Goal: Information Seeking & Learning: Learn about a topic

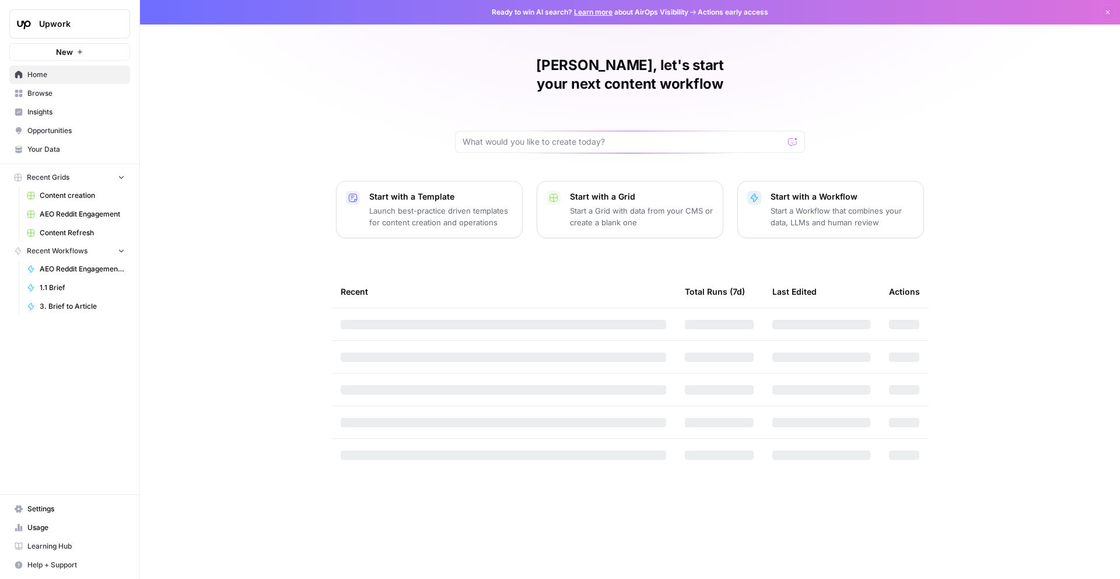
click at [82, 28] on span "Upwork" at bounding box center [74, 24] width 71 height 12
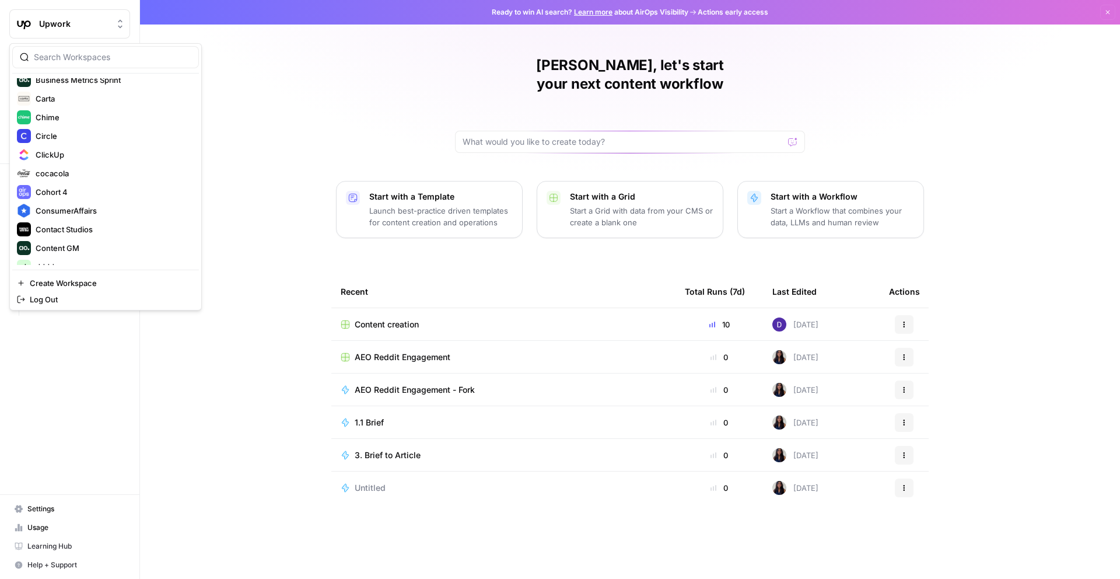
scroll to position [429, 0]
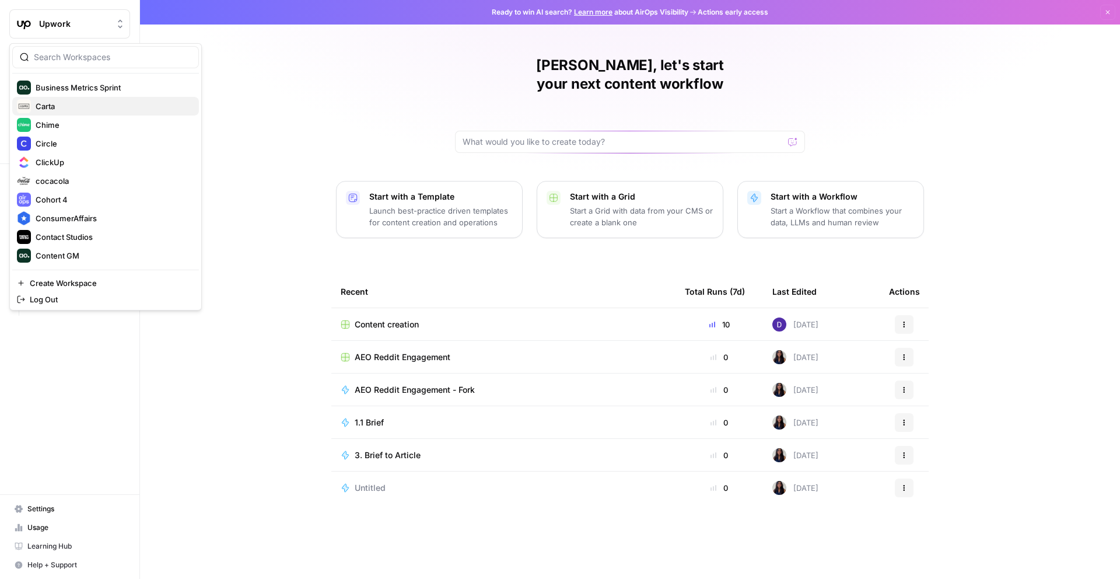
click at [38, 106] on span "Carta" at bounding box center [113, 106] width 154 height 12
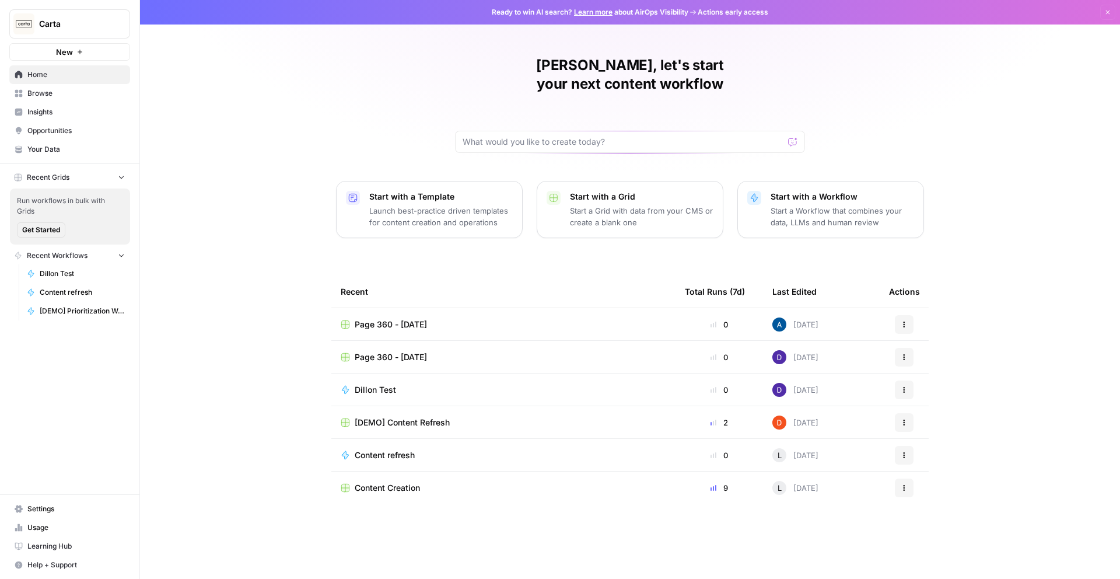
click at [72, 113] on span "Insights" at bounding box center [75, 112] width 97 height 11
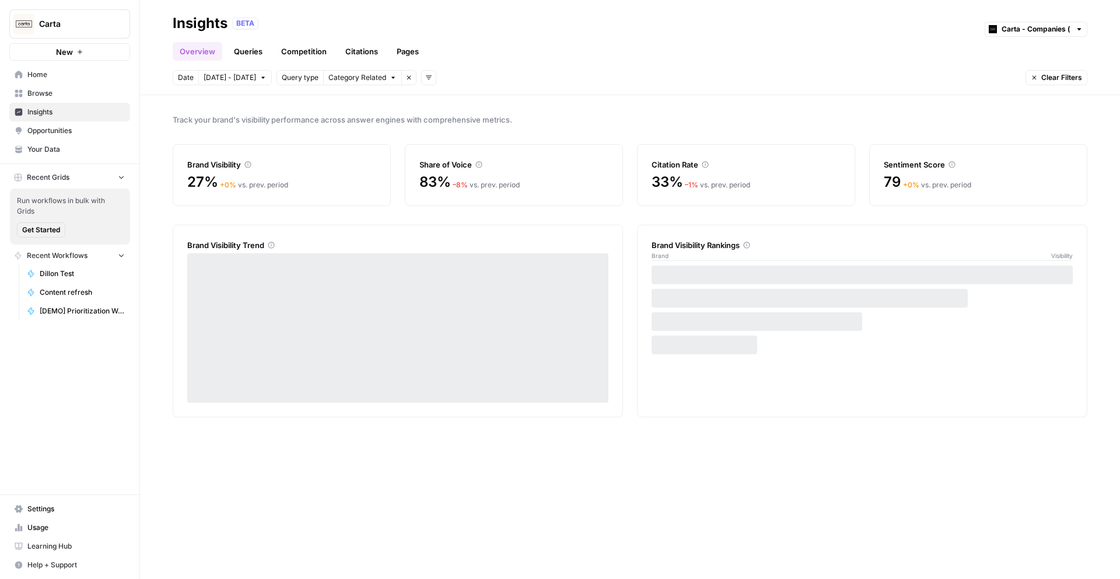
click at [408, 50] on link "Pages" at bounding box center [408, 51] width 36 height 19
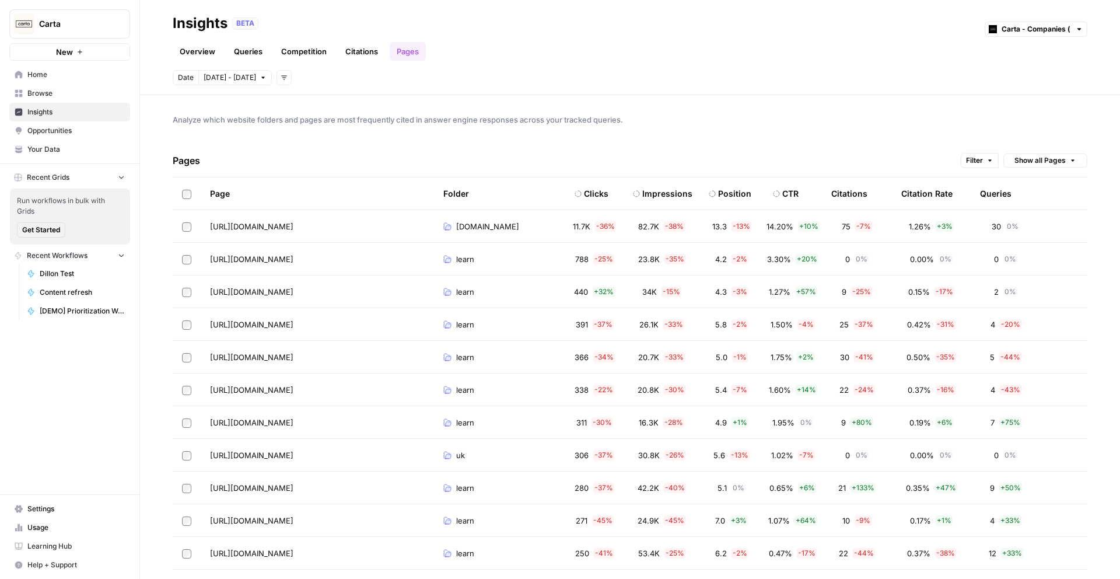
click at [986, 165] on button "Filter" at bounding box center [980, 160] width 38 height 15
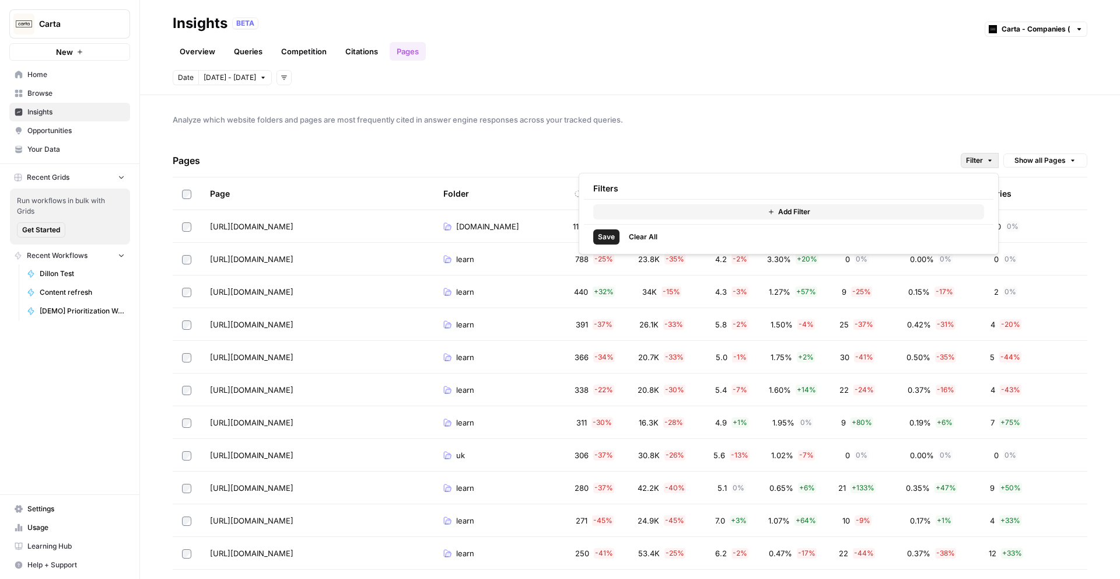
click at [731, 215] on button "Add Filter" at bounding box center [788, 211] width 391 height 15
click at [629, 212] on input "text" at bounding box center [648, 214] width 98 height 12
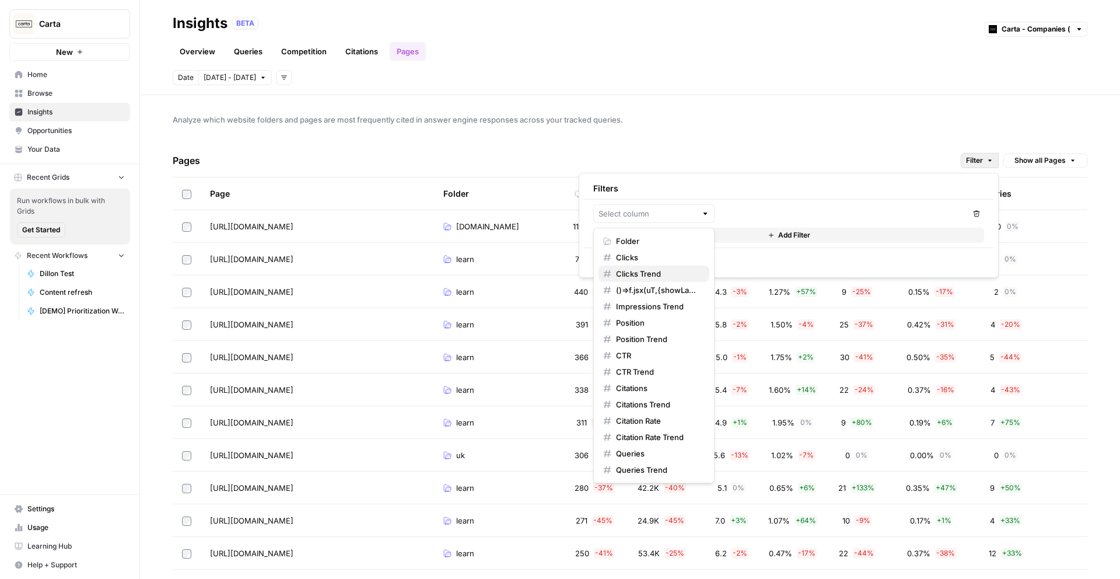
click at [659, 275] on span "Clicks Trend" at bounding box center [658, 274] width 84 height 12
type input "Clicks Trend"
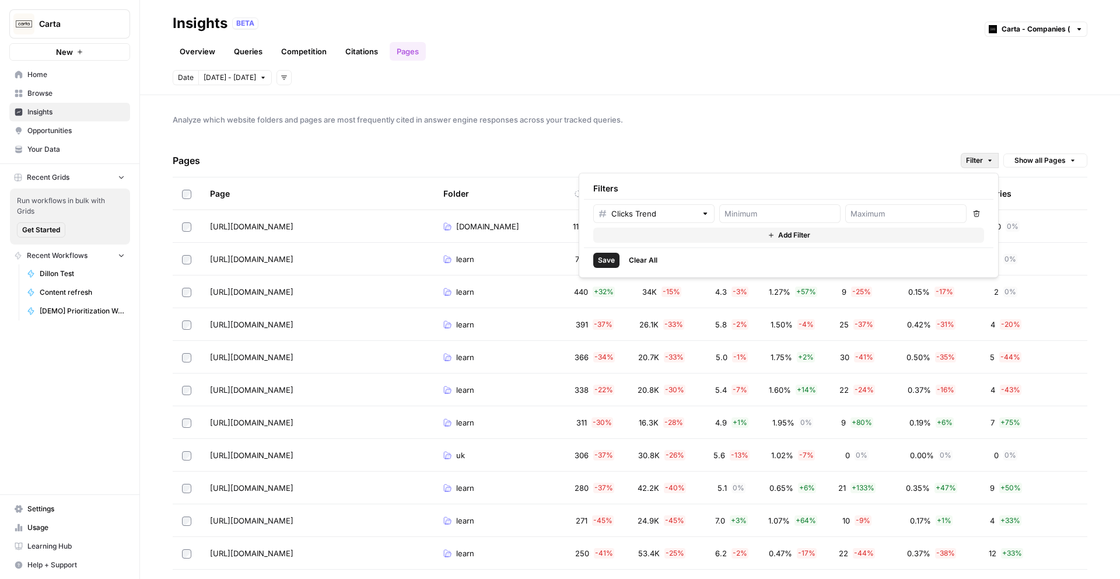
click at [603, 260] on span "Save" at bounding box center [606, 260] width 17 height 11
click at [604, 258] on span "Save" at bounding box center [606, 260] width 17 height 11
click at [608, 261] on span "Save" at bounding box center [606, 260] width 17 height 11
click at [743, 218] on input "number" at bounding box center [780, 214] width 111 height 12
type input "2"
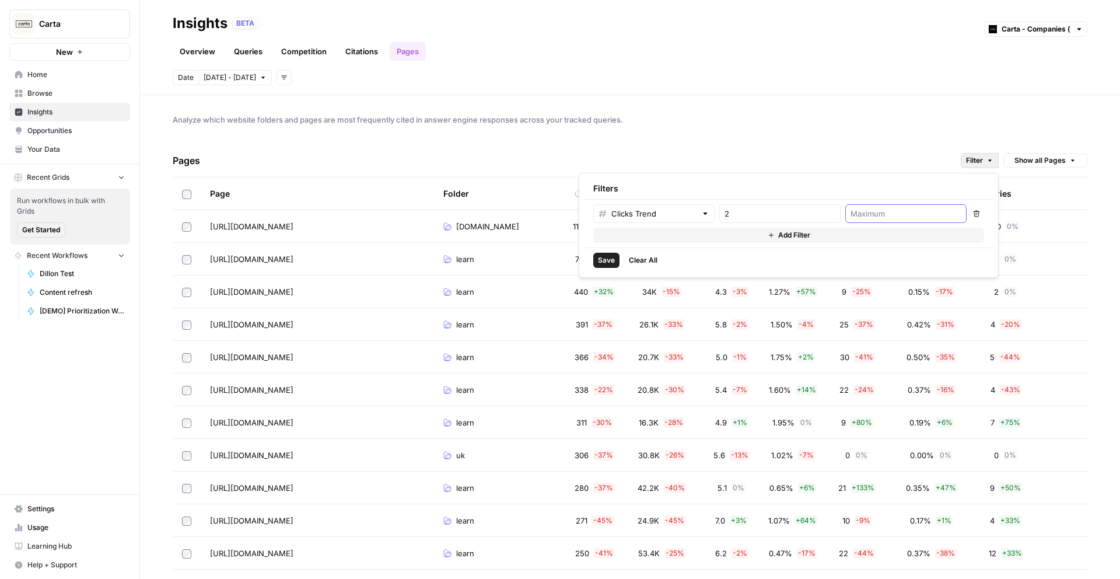
click at [900, 217] on input "number" at bounding box center [906, 214] width 111 height 12
type input "4"
click at [604, 263] on span "Save" at bounding box center [606, 260] width 17 height 11
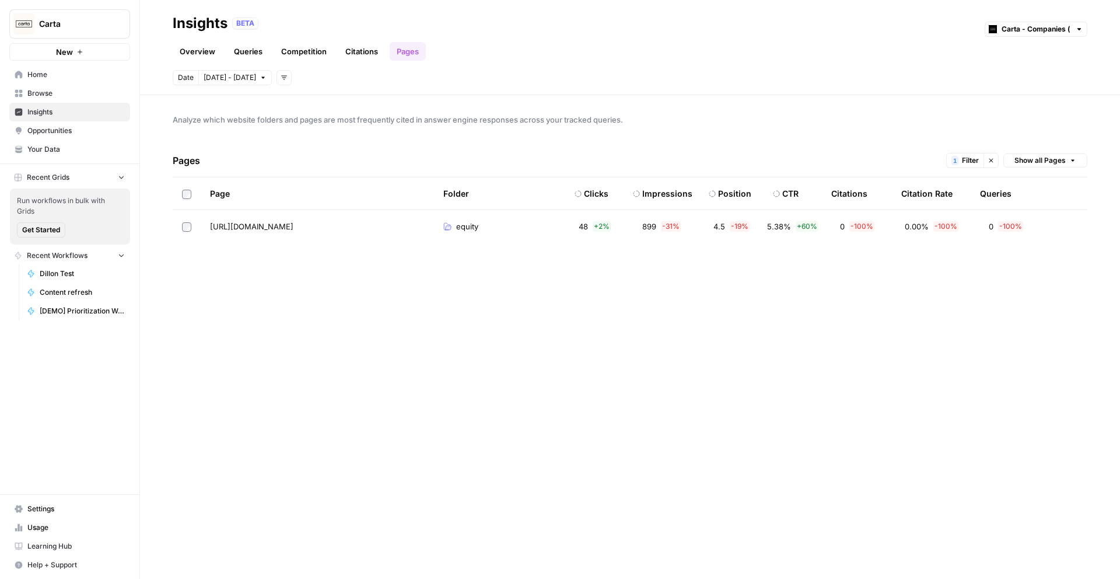
click at [832, 123] on span "Analyze which website folders and pages are most frequently cited in answer eng…" at bounding box center [630, 120] width 915 height 12
click at [995, 159] on button "Clear filters" at bounding box center [991, 160] width 15 height 15
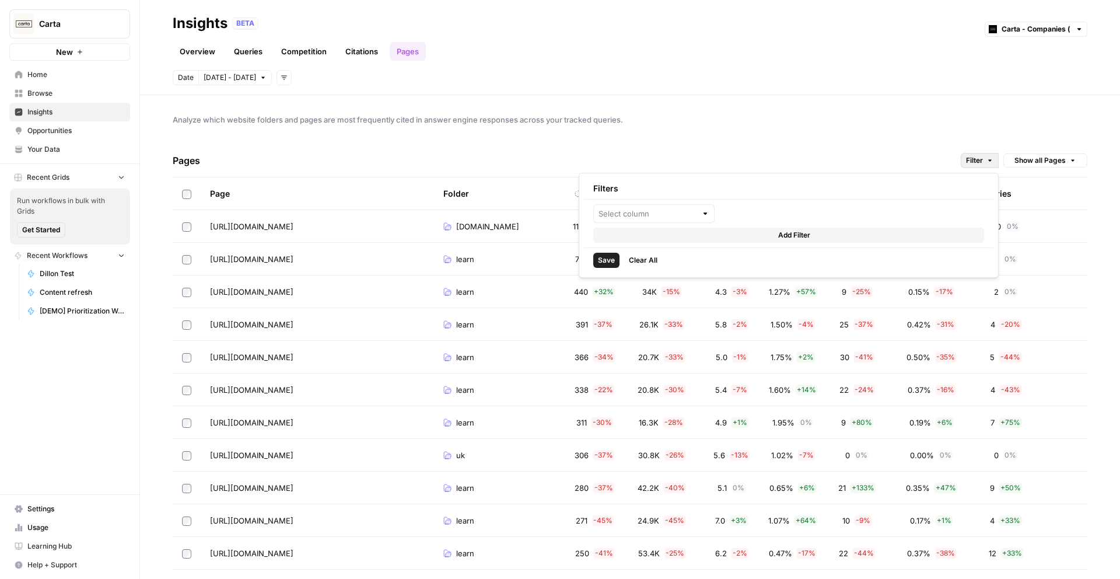
click at [962, 164] on button "Filter" at bounding box center [980, 160] width 38 height 15
click at [1038, 153] on button "Show all Pages" at bounding box center [1045, 160] width 84 height 14
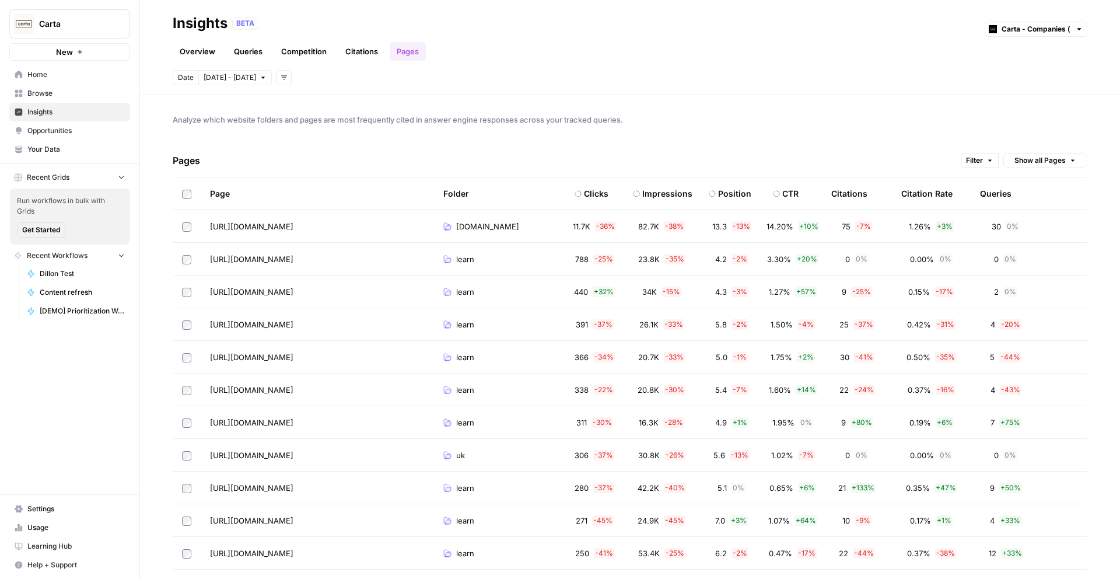
click at [244, 50] on link "Queries" at bounding box center [248, 51] width 43 height 19
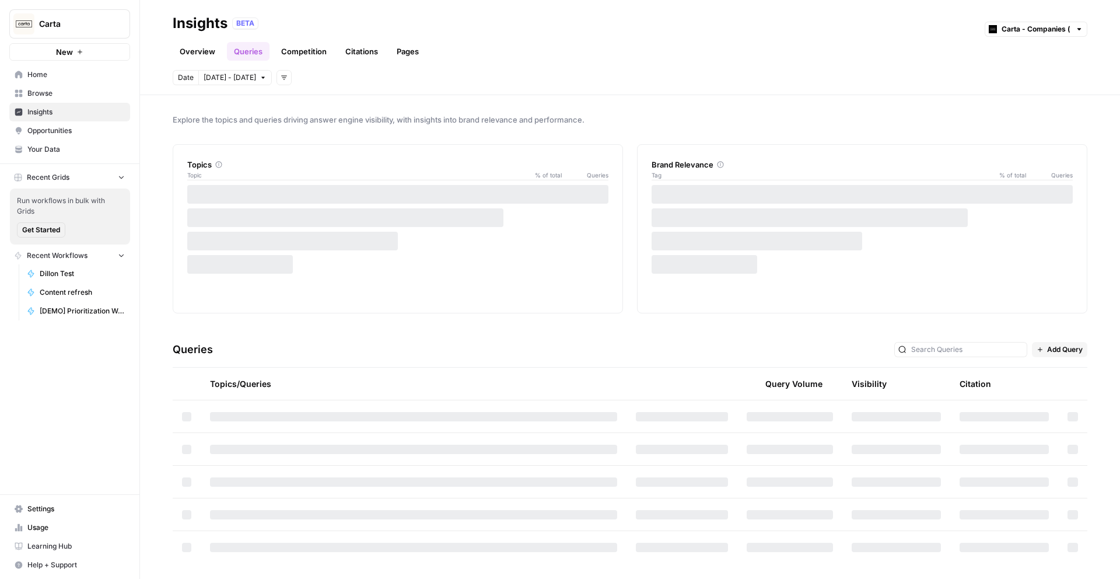
click at [277, 81] on button "Add filters" at bounding box center [284, 77] width 15 height 15
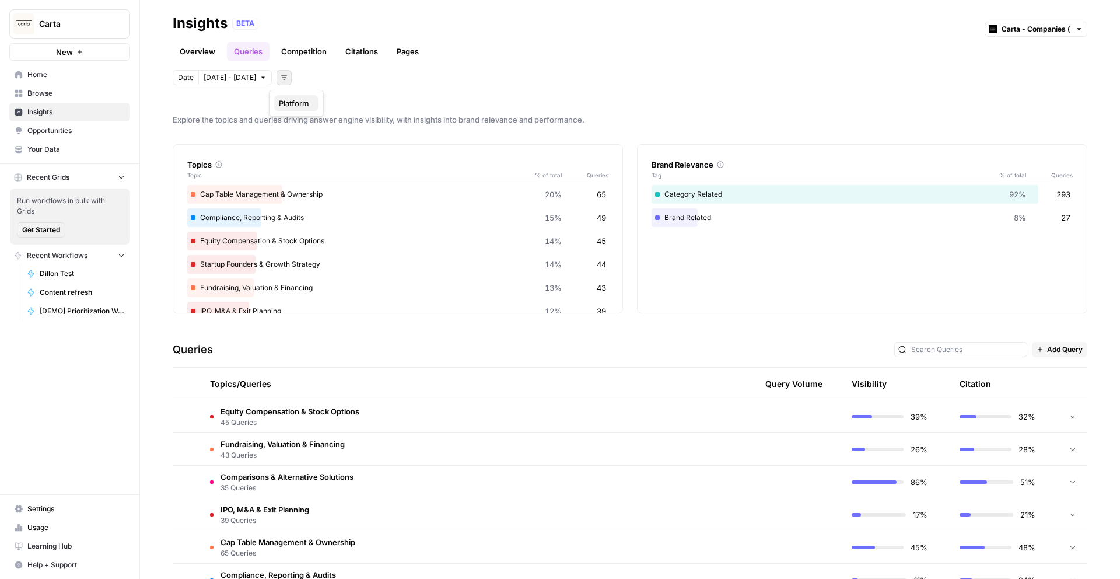
click at [293, 102] on span "Platform" at bounding box center [294, 103] width 30 height 12
click at [293, 45] on link "Competition" at bounding box center [304, 51] width 60 height 19
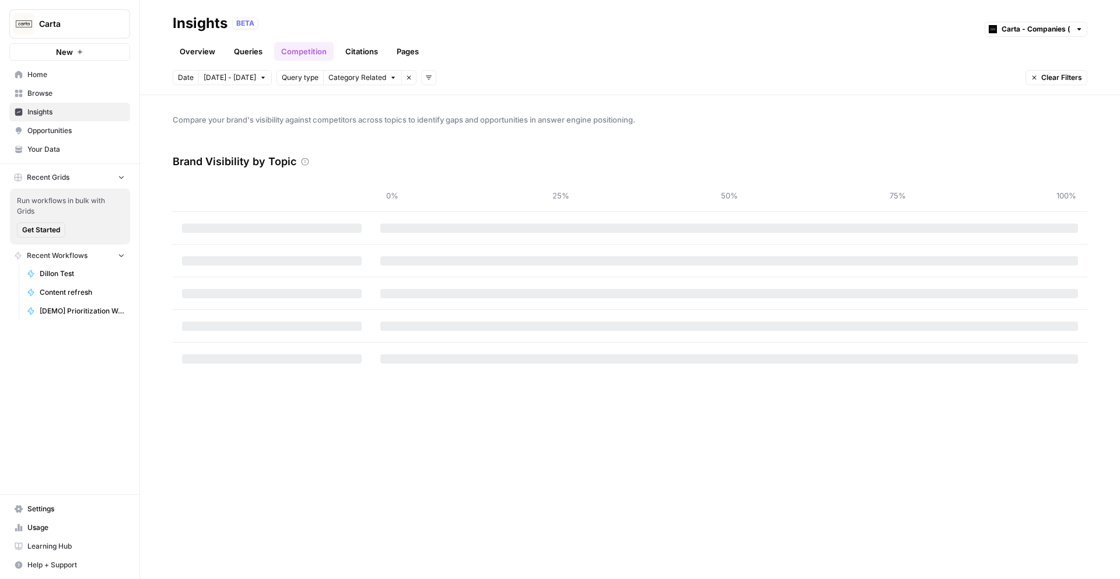
click at [427, 79] on button "Add filters" at bounding box center [428, 77] width 15 height 15
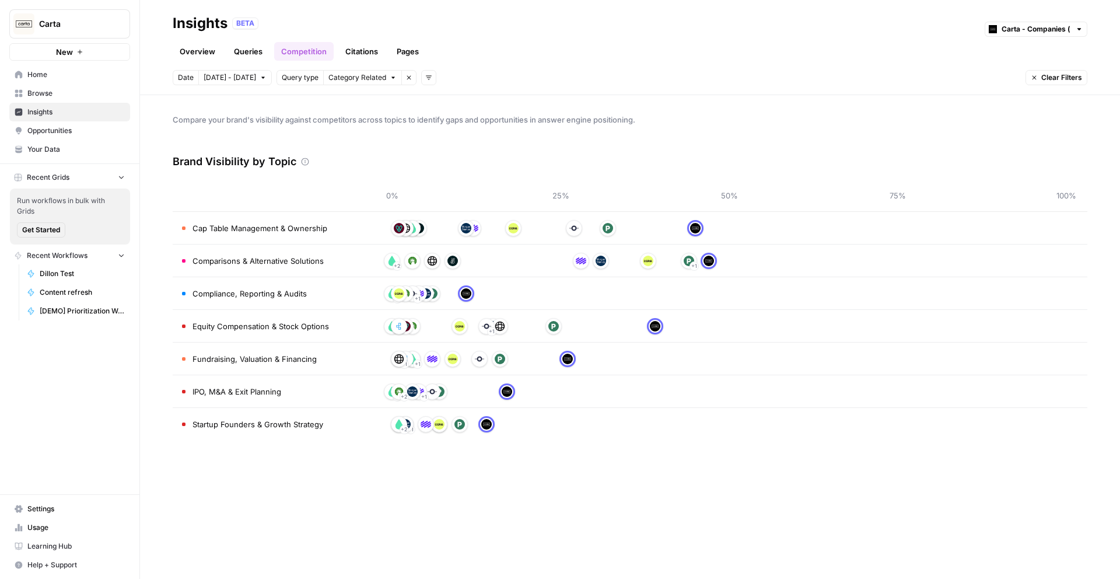
click at [440, 42] on div "Overview Queries Competition Citations Pages" at bounding box center [630, 47] width 915 height 28
click at [253, 48] on link "Queries" at bounding box center [248, 51] width 43 height 19
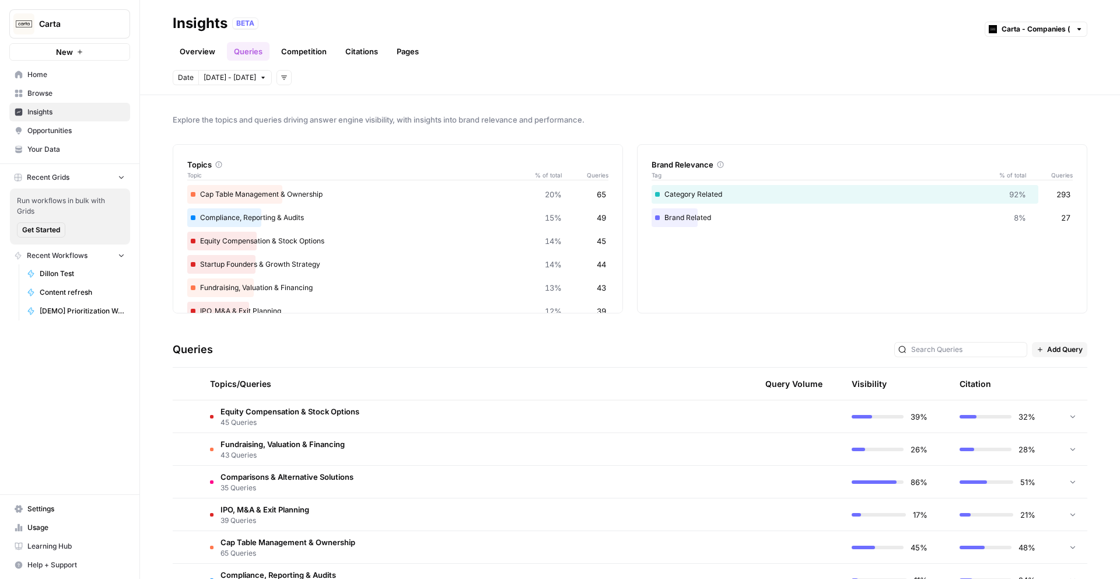
click at [419, 54] on link "Pages" at bounding box center [408, 51] width 36 height 19
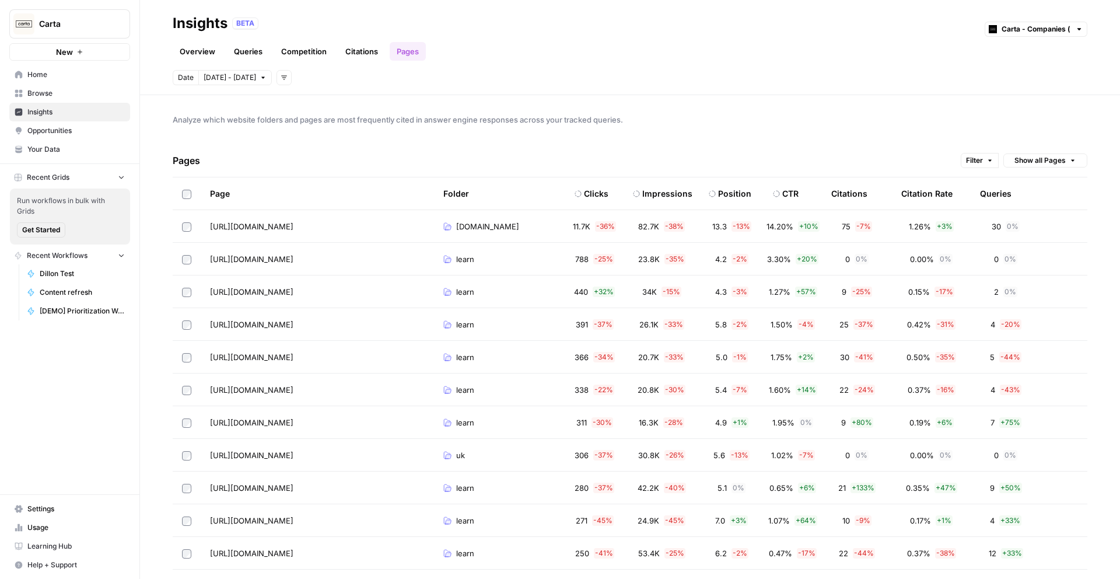
click at [206, 51] on link "Overview" at bounding box center [198, 51] width 50 height 19
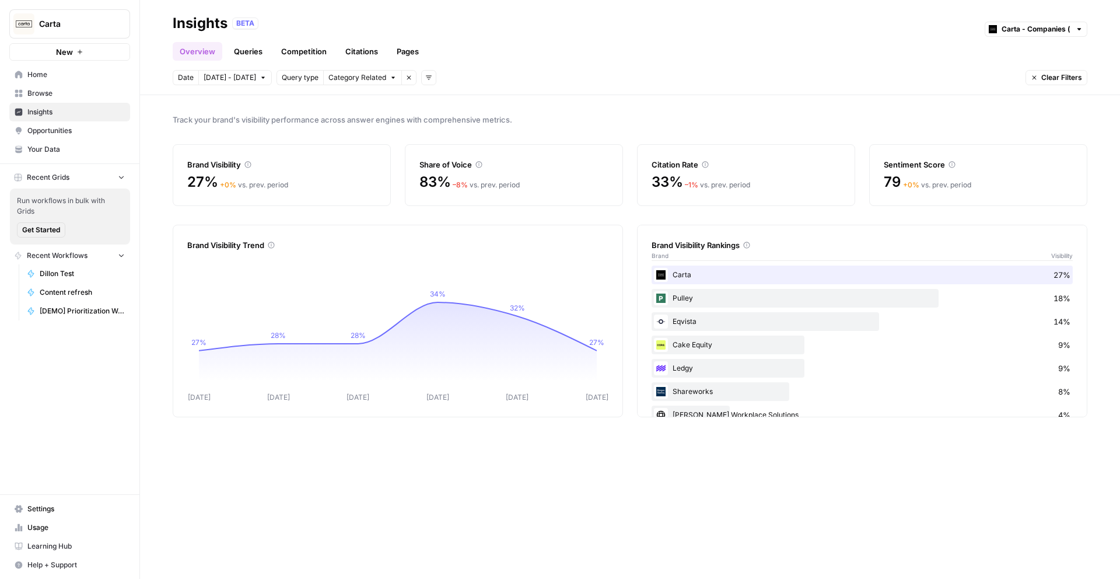
click at [197, 51] on link "Overview" at bounding box center [198, 51] width 50 height 19
click at [249, 50] on link "Queries" at bounding box center [248, 51] width 43 height 19
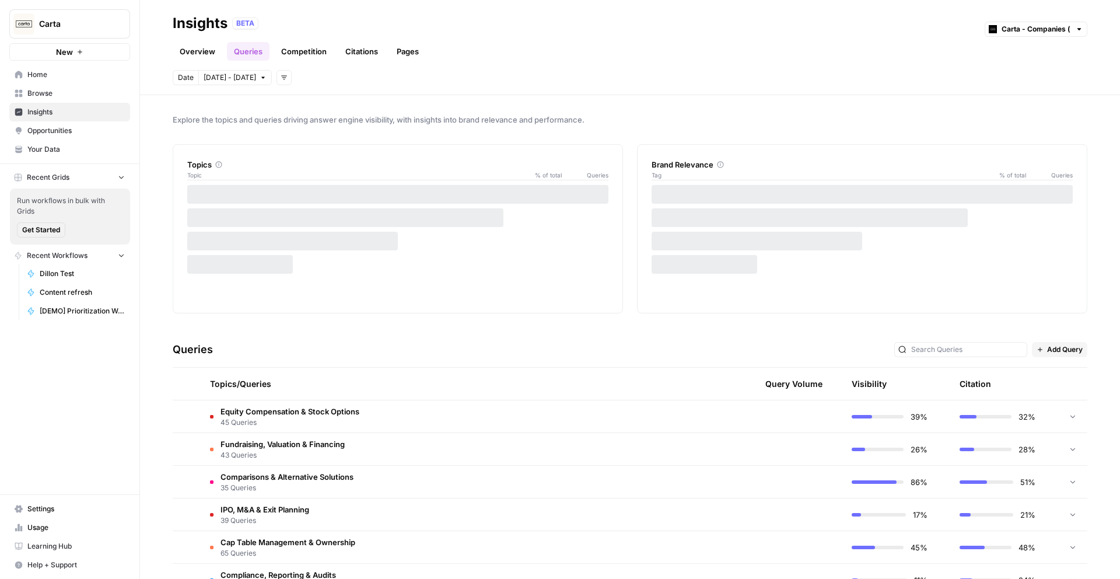
scroll to position [69, 0]
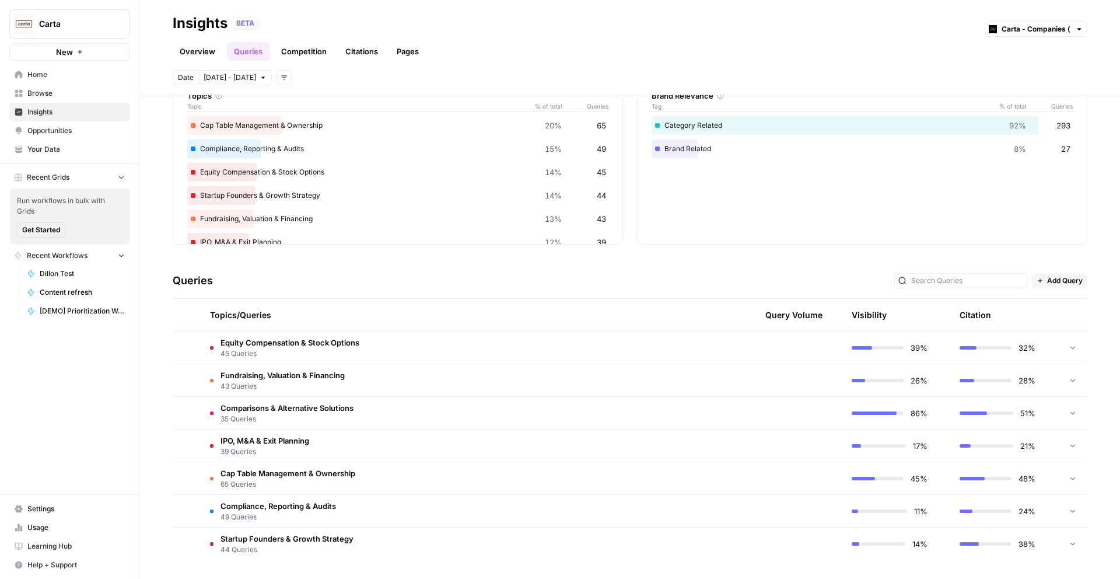
click at [1059, 283] on span "Add Query" at bounding box center [1065, 280] width 36 height 11
click at [818, 273] on div "Queries Add Query" at bounding box center [630, 281] width 915 height 36
click at [199, 347] on td at bounding box center [187, 347] width 28 height 32
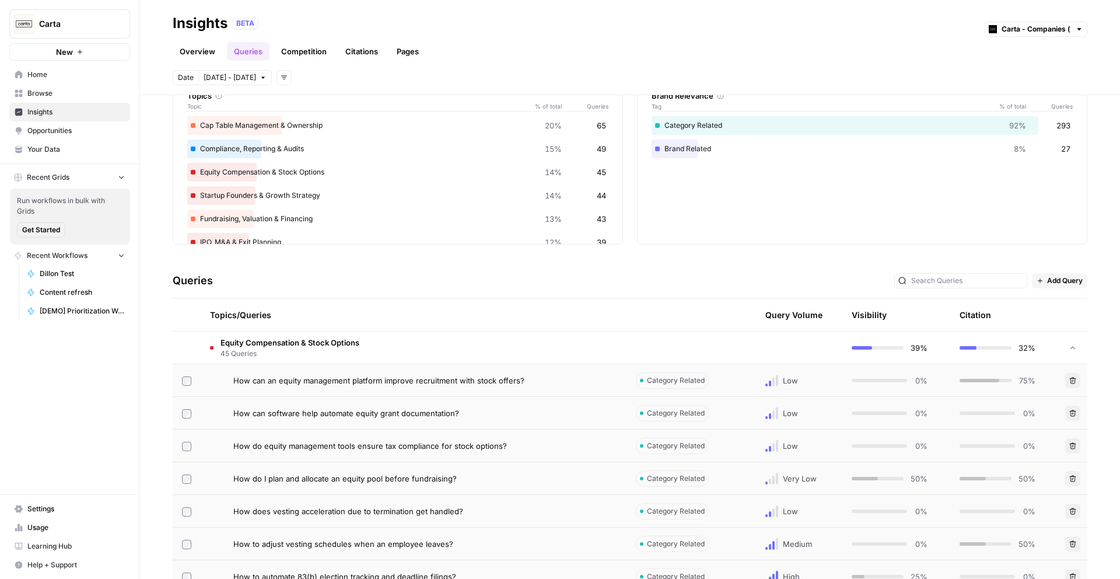
click at [221, 345] on span "Equity Compensation & Stock Options" at bounding box center [290, 343] width 139 height 12
